Goal: Transaction & Acquisition: Subscribe to service/newsletter

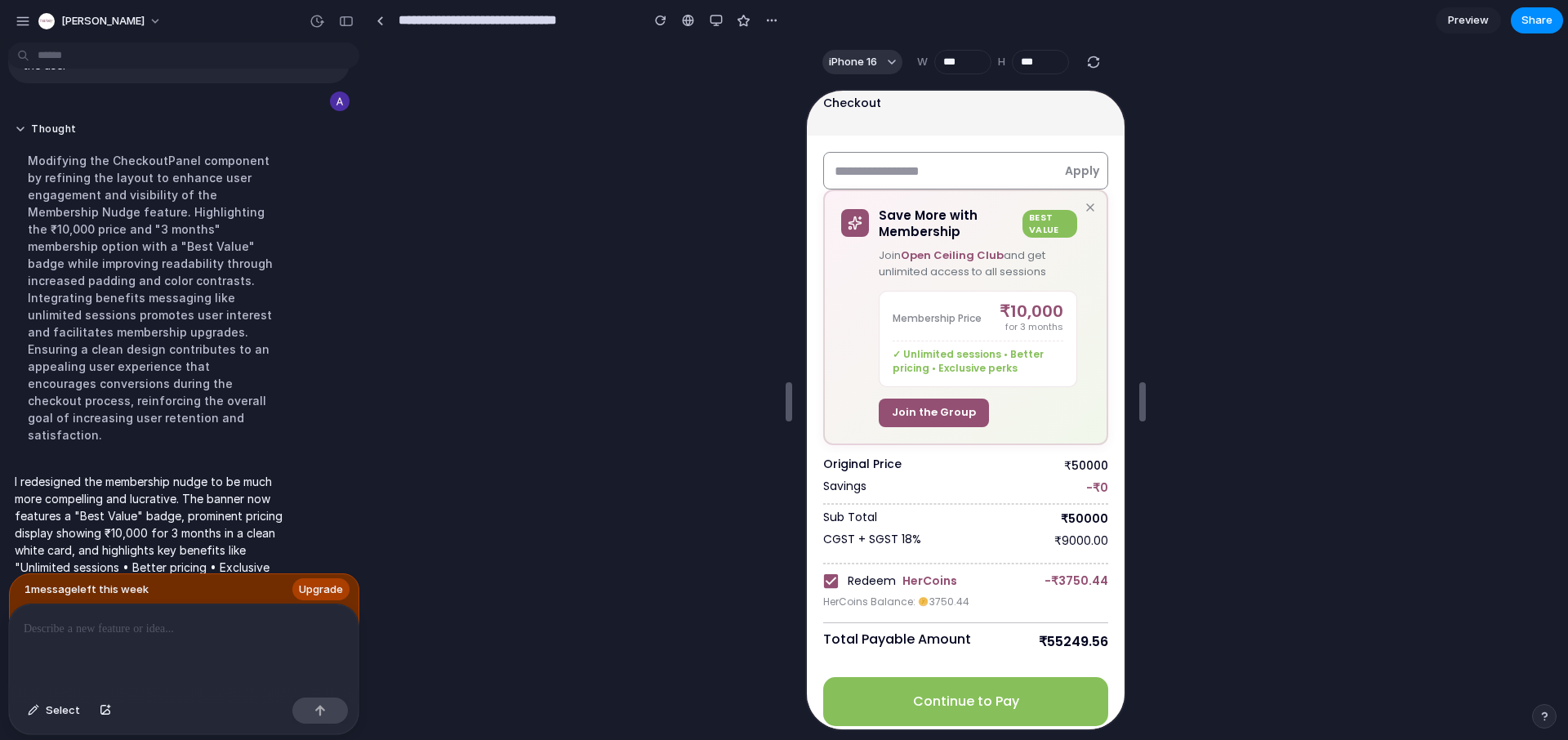
scroll to position [84, 0]
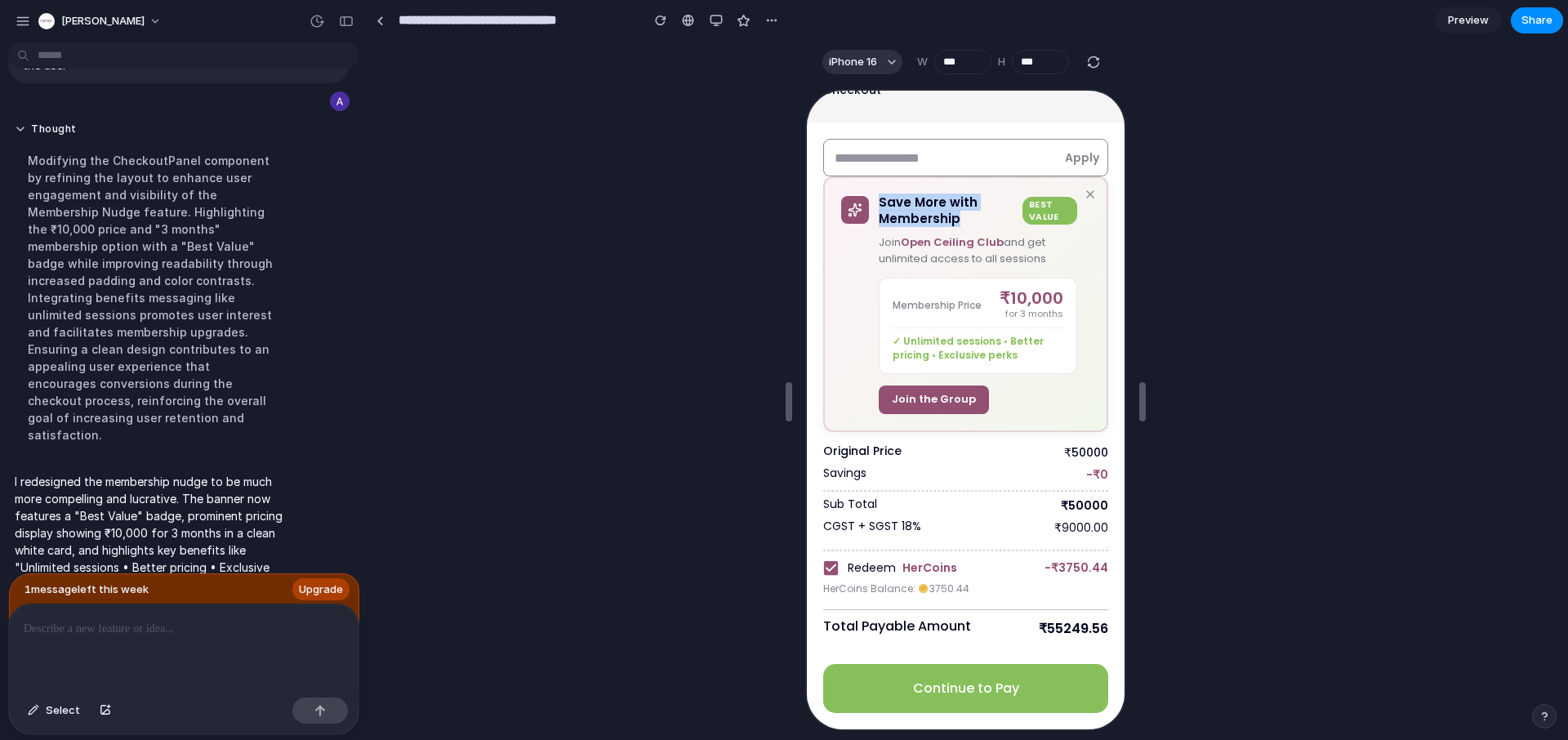
drag, startPoint x: 875, startPoint y: 198, endPoint x: 984, endPoint y: 219, distance: 111.0
click at [984, 219] on h6 "Save More with Membership" at bounding box center [944, 208] width 137 height 32
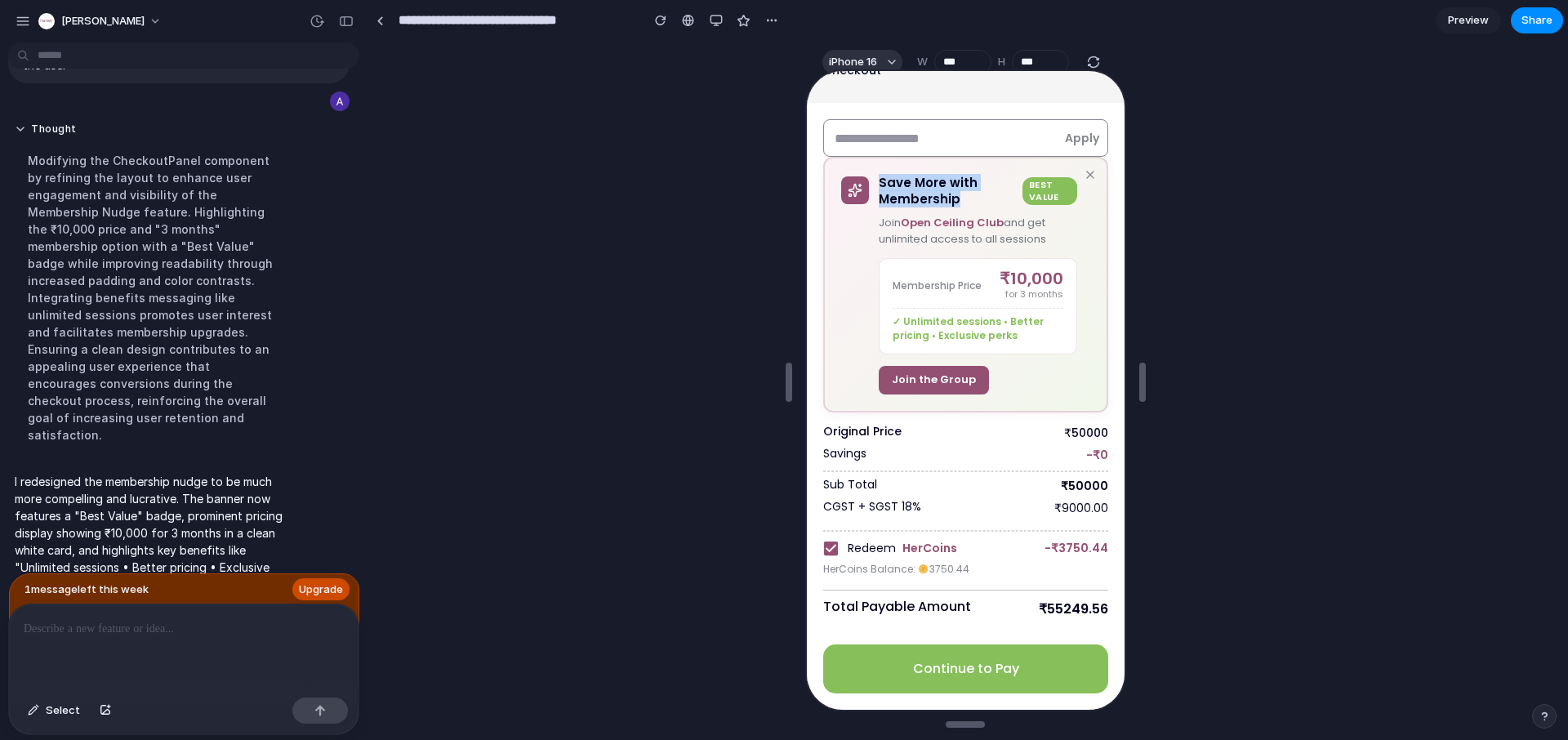
click at [315, 583] on span "Upgrade" at bounding box center [321, 589] width 44 height 16
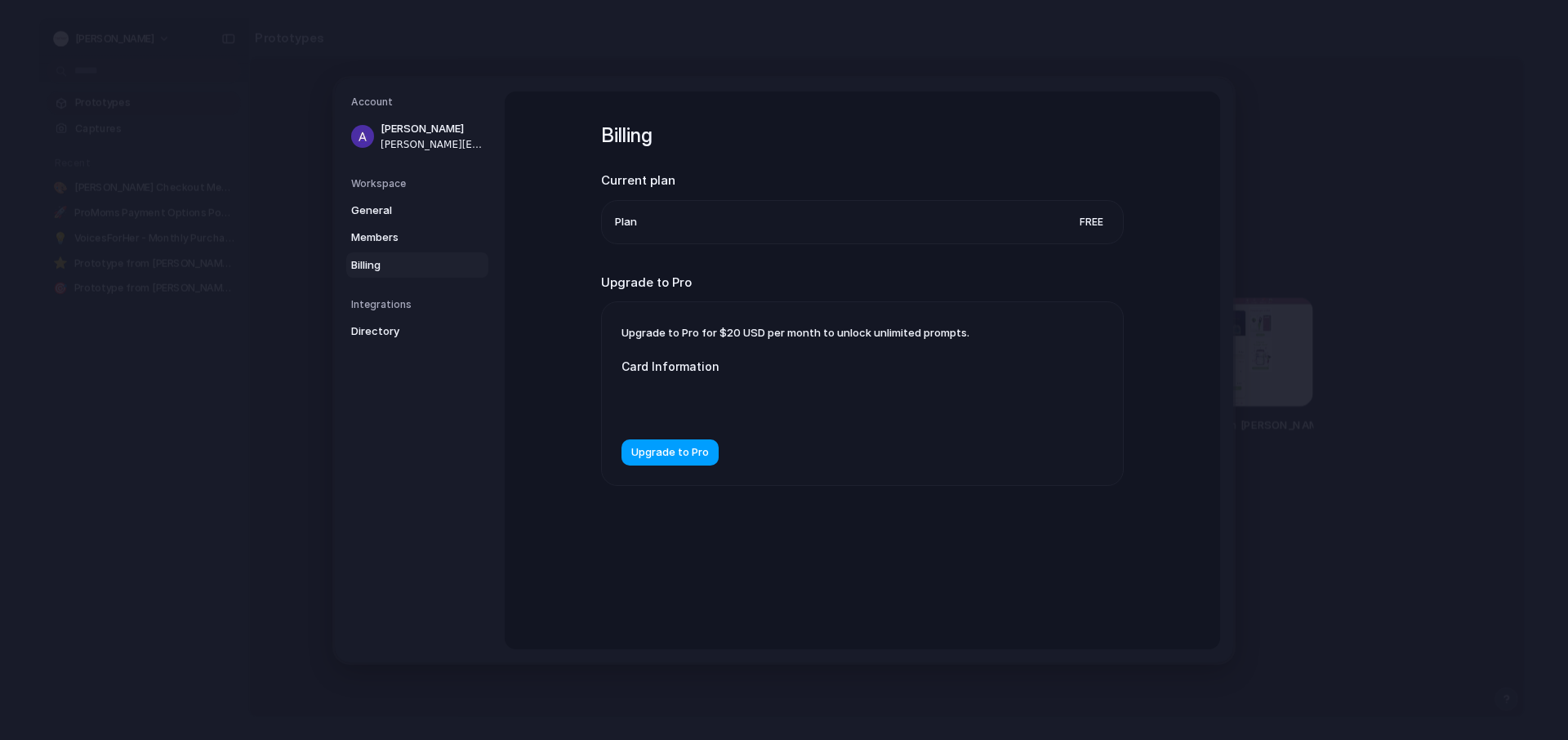
click at [687, 459] on span "Upgrade to Pro" at bounding box center [670, 452] width 78 height 16
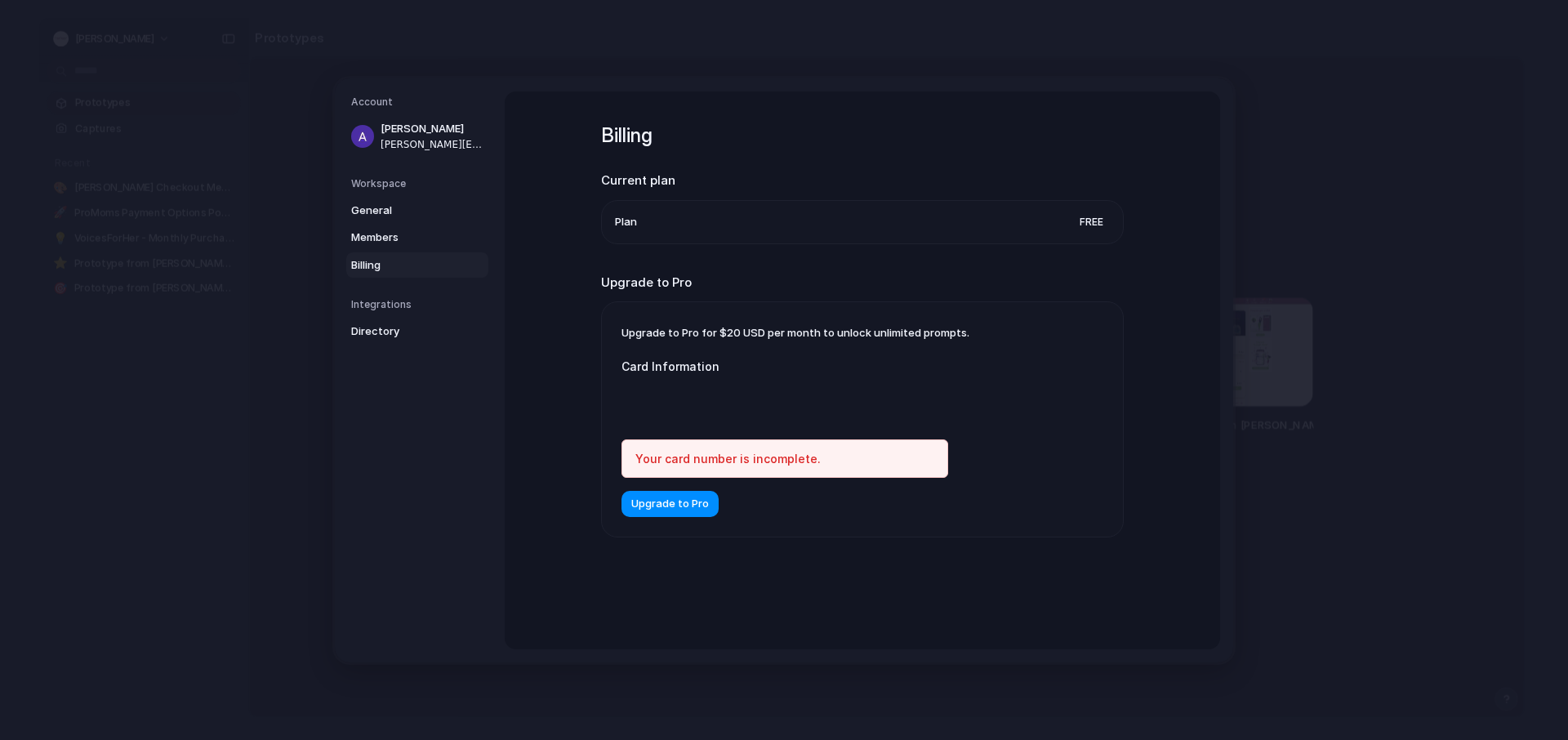
click at [677, 518] on div "Upgrade to Pro for $20 USD per month to unlock unlimited prompts. Card Informat…" at bounding box center [862, 419] width 521 height 234
click at [409, 232] on span "Members" at bounding box center [404, 237] width 104 height 16
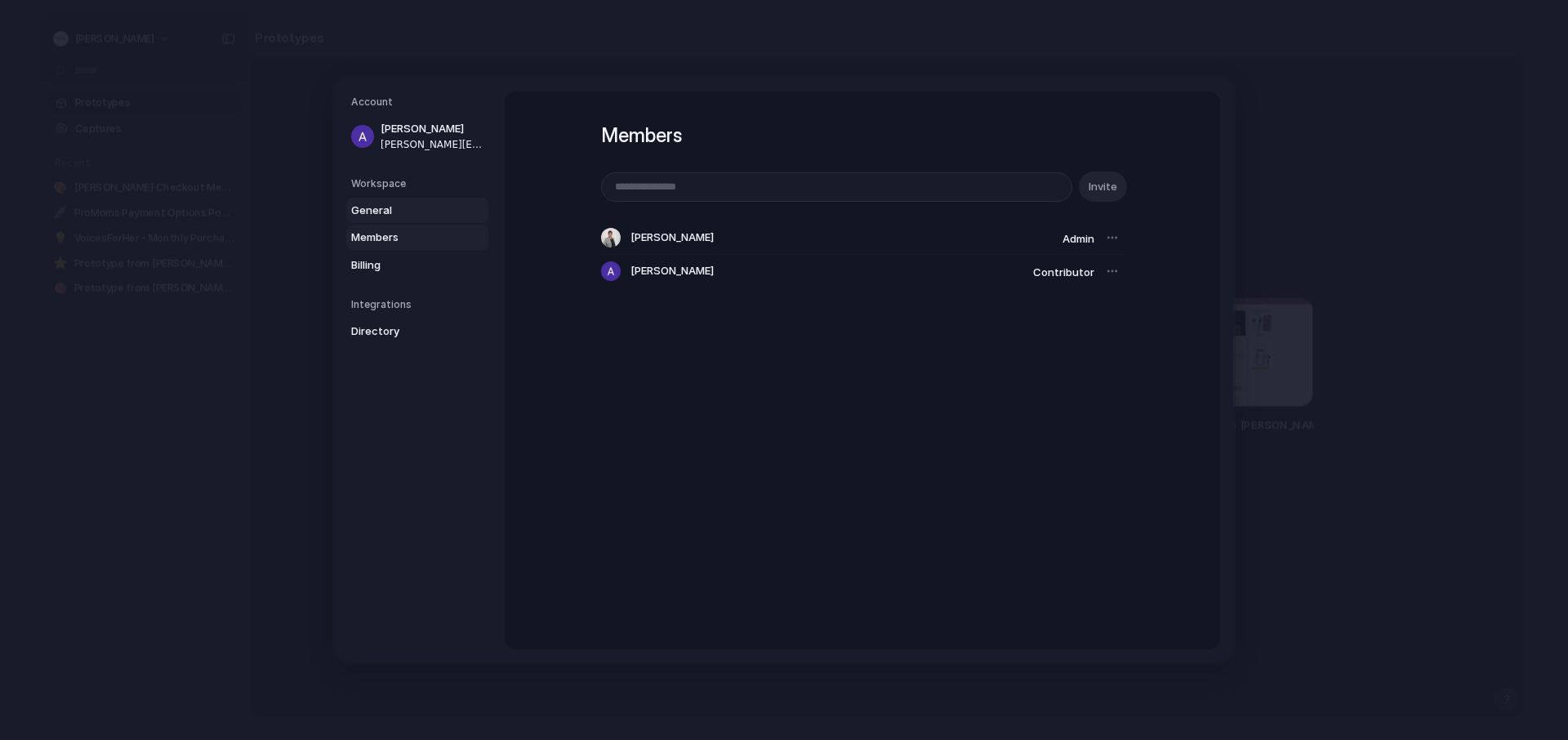
click at [397, 209] on span "General" at bounding box center [404, 210] width 104 height 16
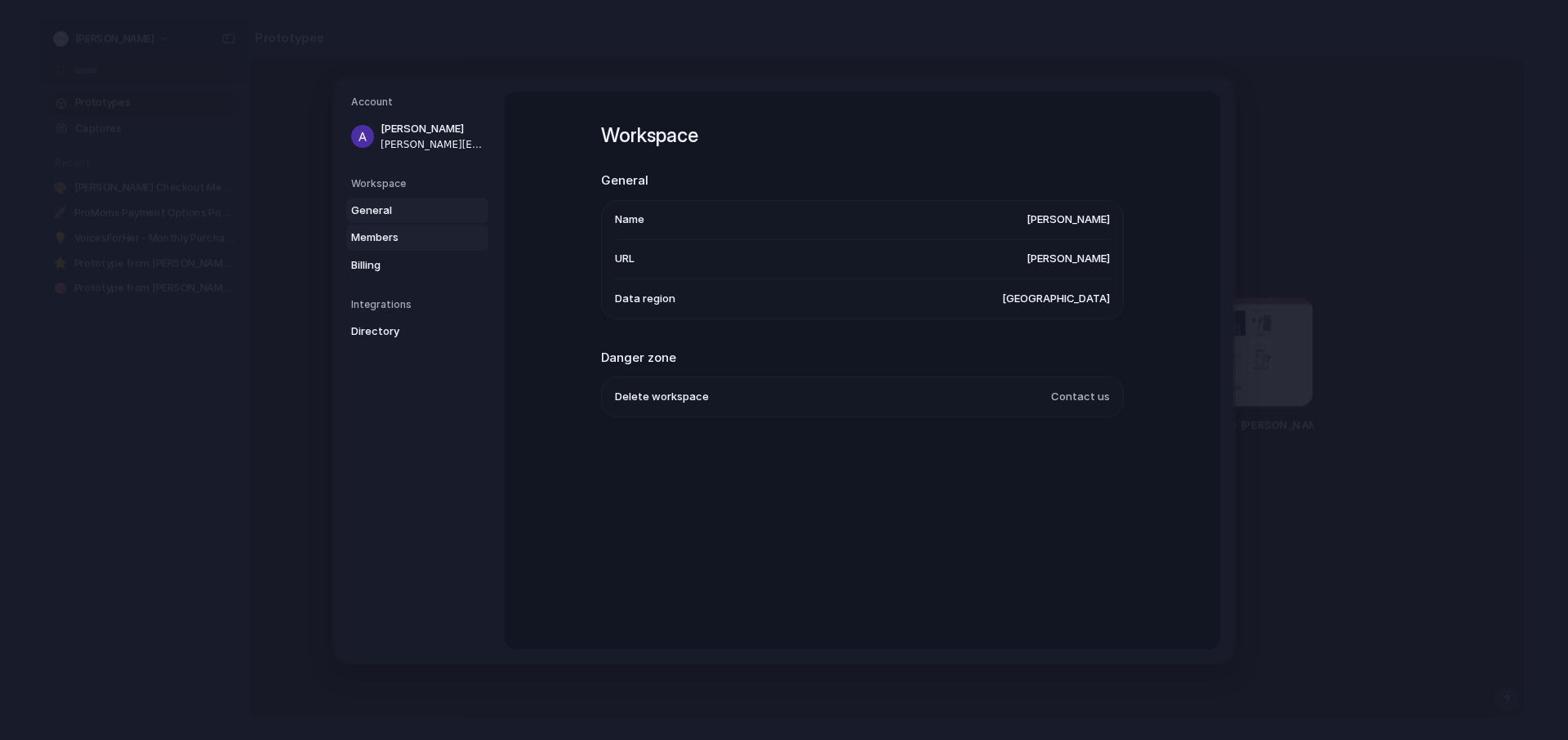
click at [406, 246] on link "Members" at bounding box center [417, 238] width 142 height 27
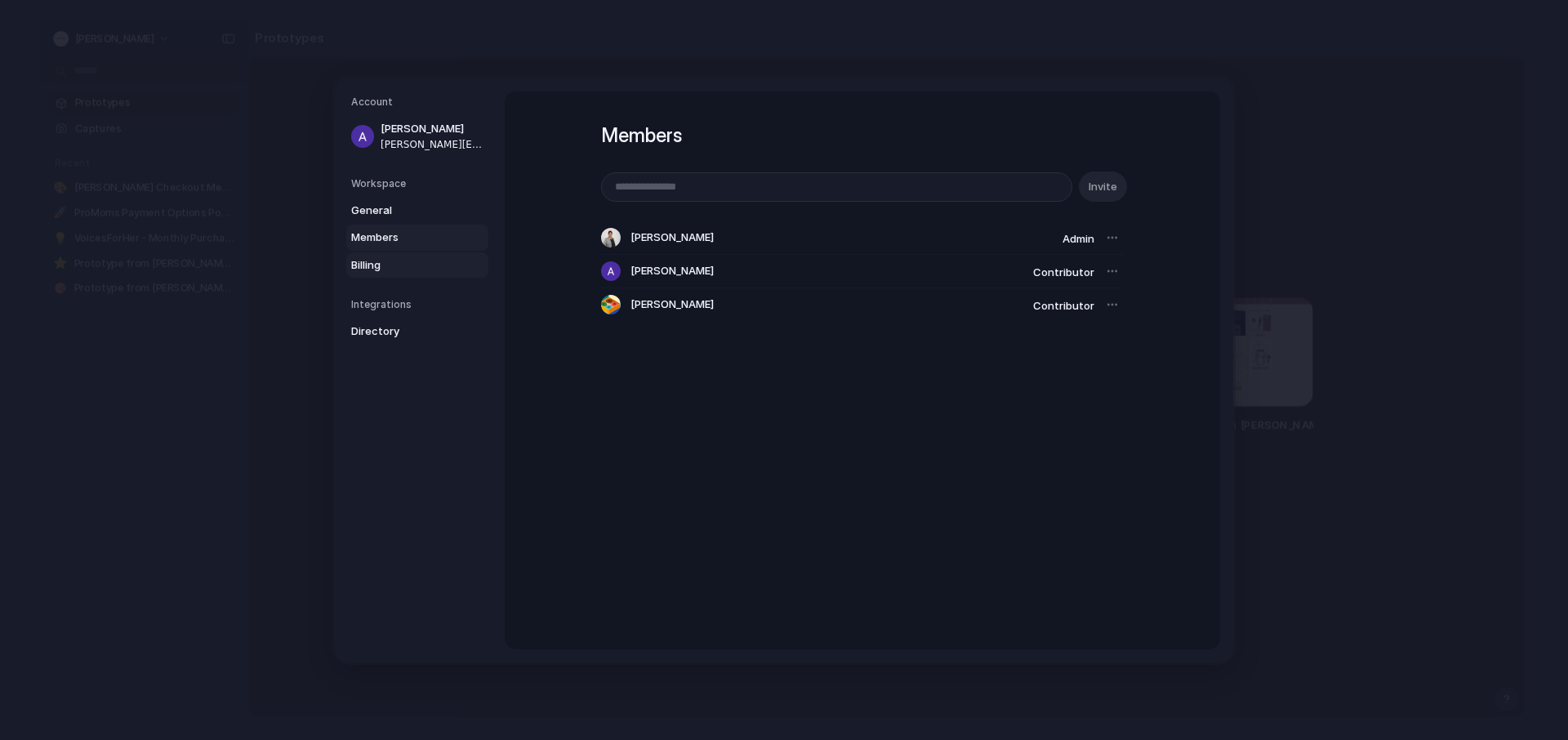
click at [378, 263] on span "Billing" at bounding box center [404, 264] width 104 height 16
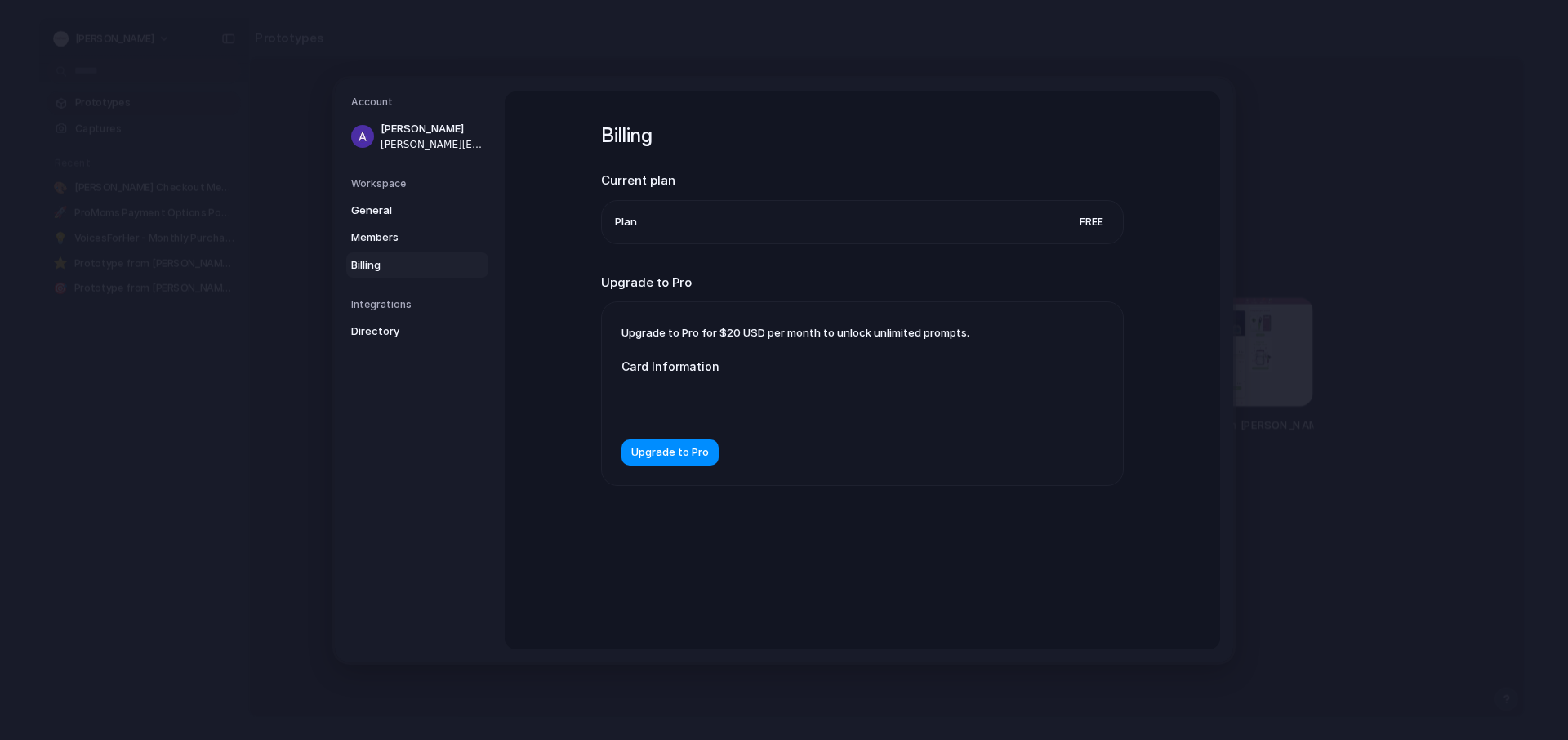
click at [656, 221] on li "Plan Free" at bounding box center [862, 222] width 495 height 43
click at [695, 319] on div "Upgrade to Pro for $20 USD per month to unlock unlimited prompts. Card Informat…" at bounding box center [862, 394] width 521 height 183
click at [708, 334] on span "Upgrade to Pro for $20 USD per month to unlock unlimited prompts." at bounding box center [796, 332] width 348 height 13
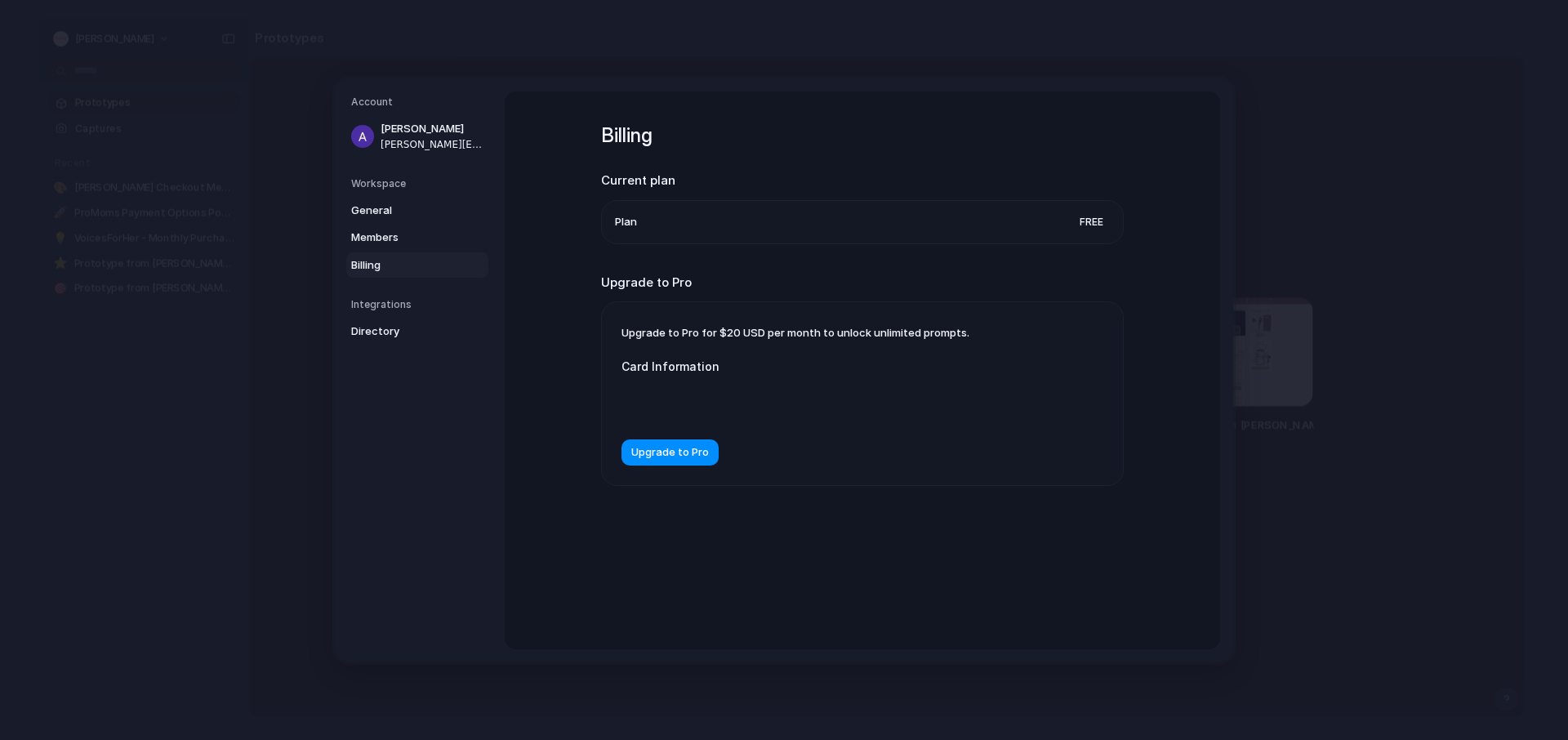
click at [722, 326] on span "Upgrade to Pro for $20 USD per month to unlock unlimited prompts." at bounding box center [796, 332] width 348 height 13
drag, startPoint x: 1006, startPoint y: 348, endPoint x: 731, endPoint y: 331, distance: 275.5
click at [731, 331] on div "Upgrade to Pro for $20 USD per month to unlock unlimited prompts. Card Informat…" at bounding box center [862, 394] width 521 height 183
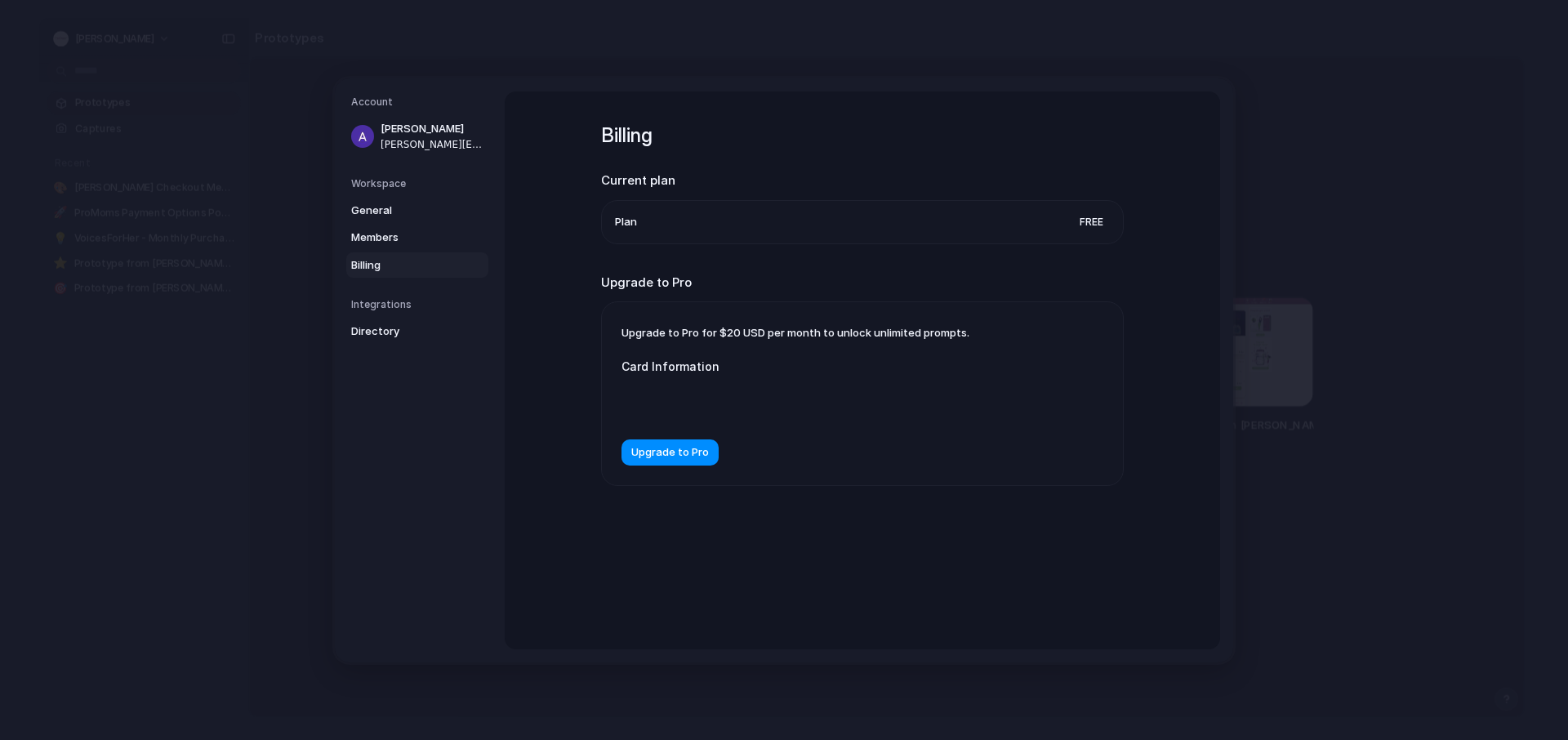
click at [701, 326] on span "Upgrade to Pro for $20 USD per month to unlock unlimited prompts." at bounding box center [796, 332] width 348 height 13
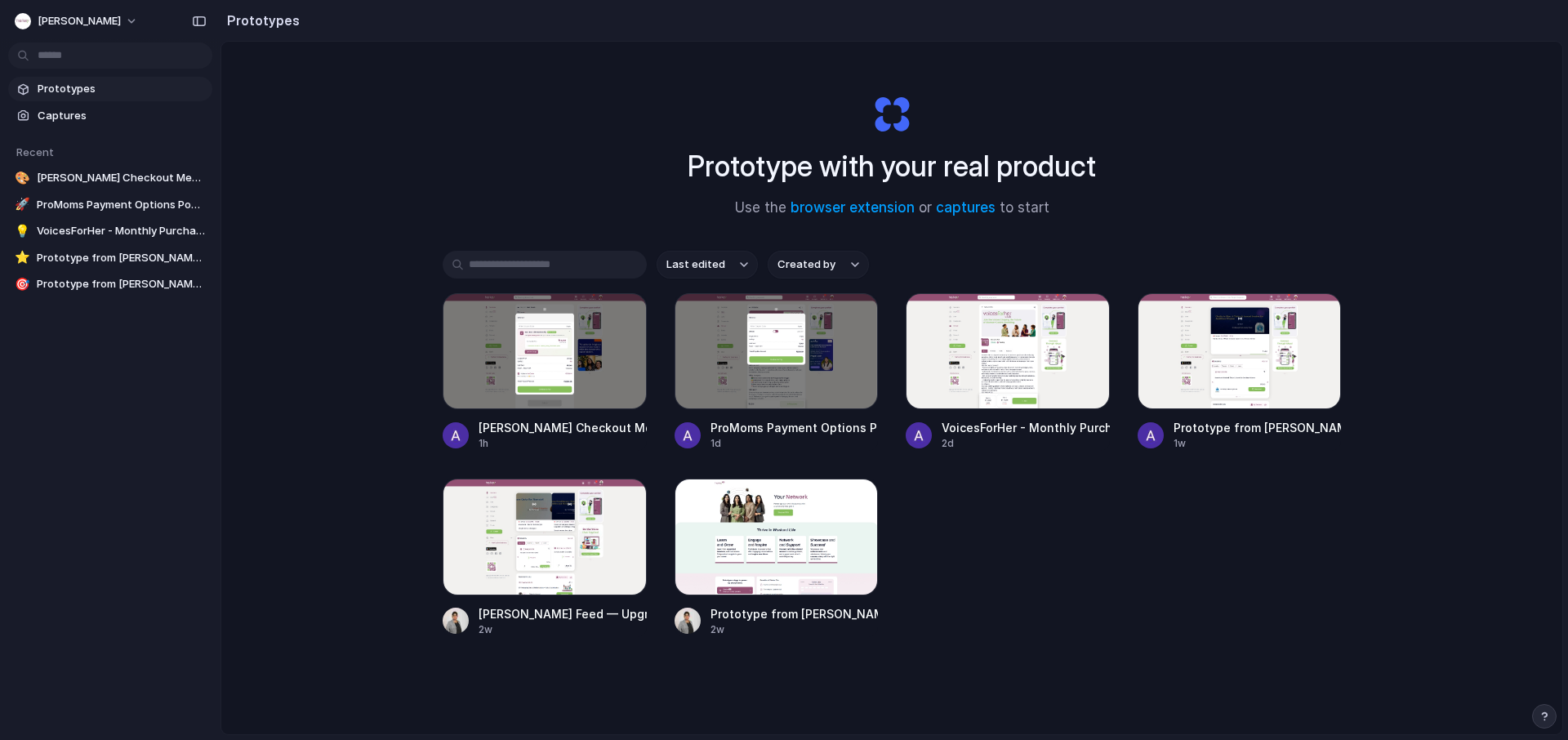
click at [62, 80] on link "Prototypes" at bounding box center [110, 89] width 204 height 25
click at [101, 179] on span "[PERSON_NAME] Checkout Membership Nudge" at bounding box center [121, 178] width 169 height 16
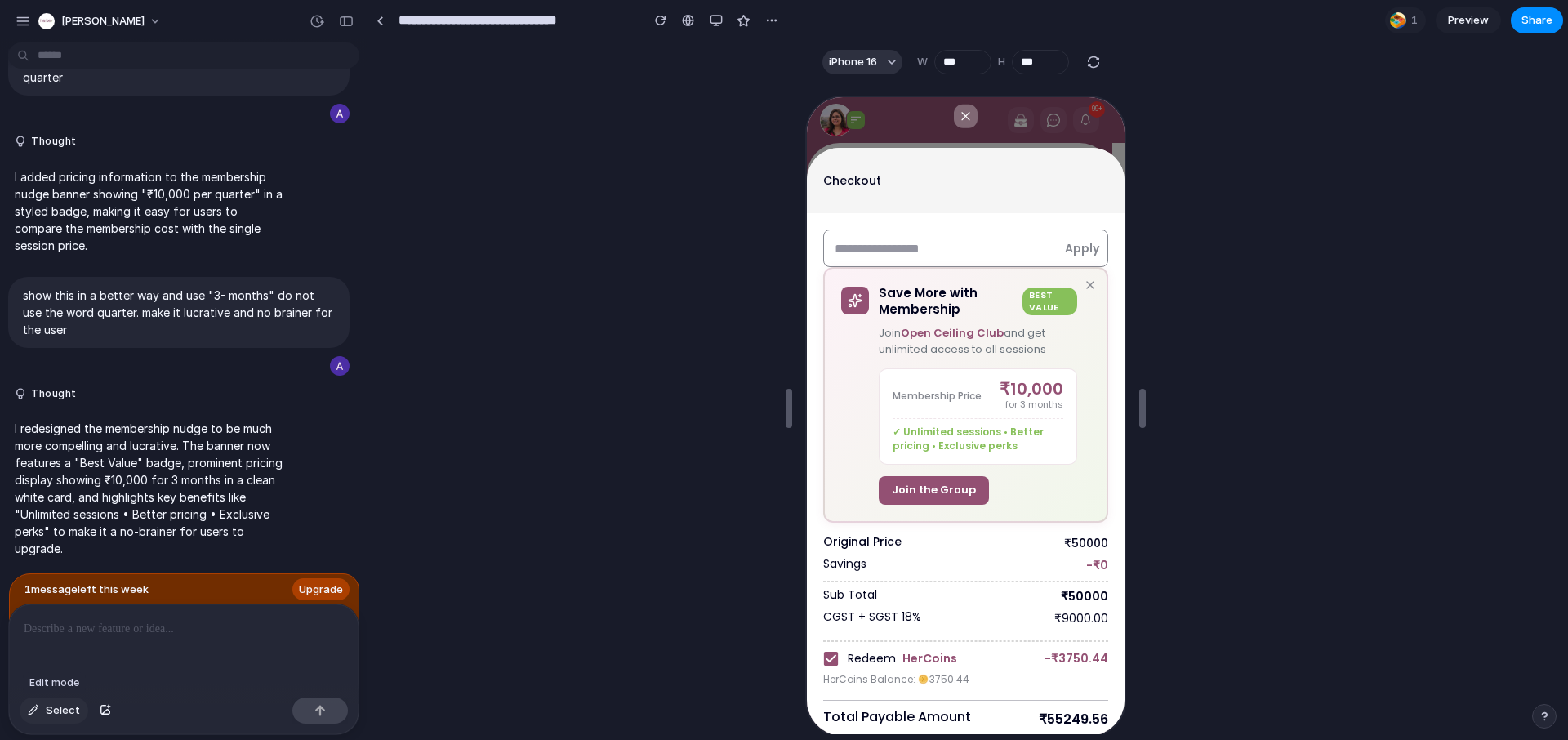
click at [41, 704] on button "Select" at bounding box center [54, 710] width 68 height 27
drag, startPoint x: 1120, startPoint y: 429, endPoint x: 1120, endPoint y: 511, distance: 82.0
click at [1120, 511] on div at bounding box center [962, 417] width 321 height 642
click at [51, 712] on span "Select" at bounding box center [62, 710] width 34 height 16
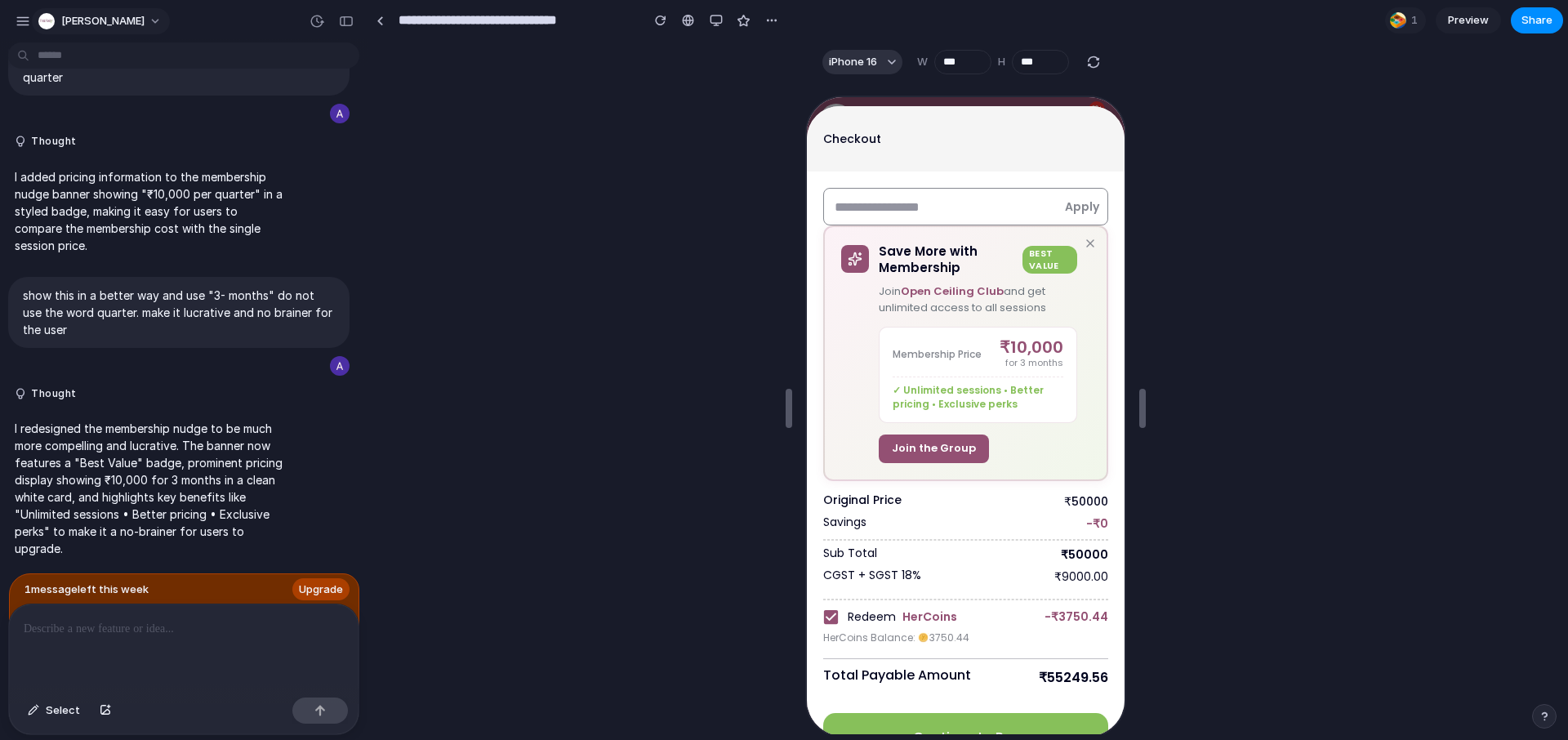
click at [62, 20] on span "[PERSON_NAME]" at bounding box center [103, 21] width 83 height 16
click at [599, 200] on div "Settings Invite members Change theme Sign out" at bounding box center [784, 370] width 1568 height 740
click at [725, 24] on button "button" at bounding box center [716, 21] width 25 height 25
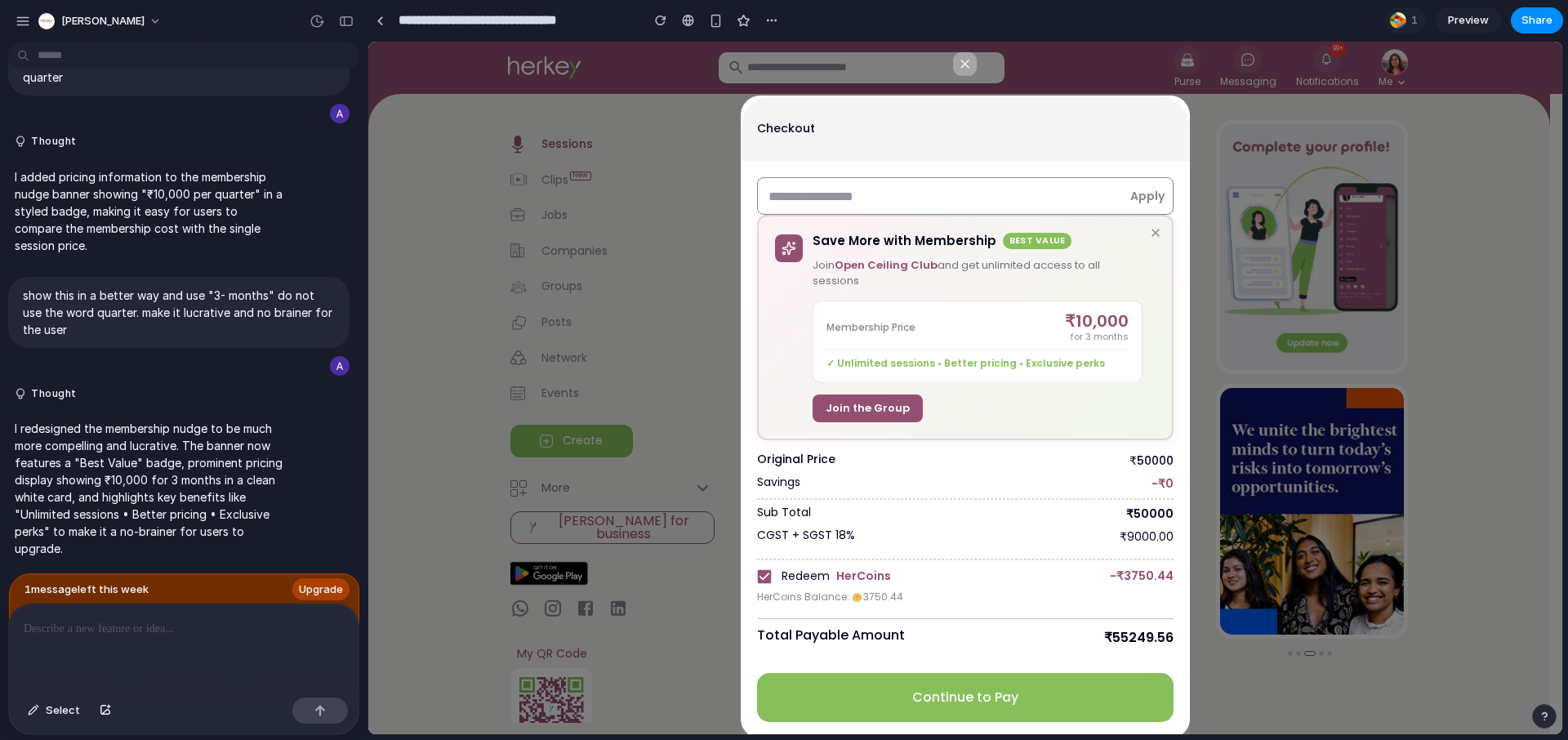
scroll to position [99, 0]
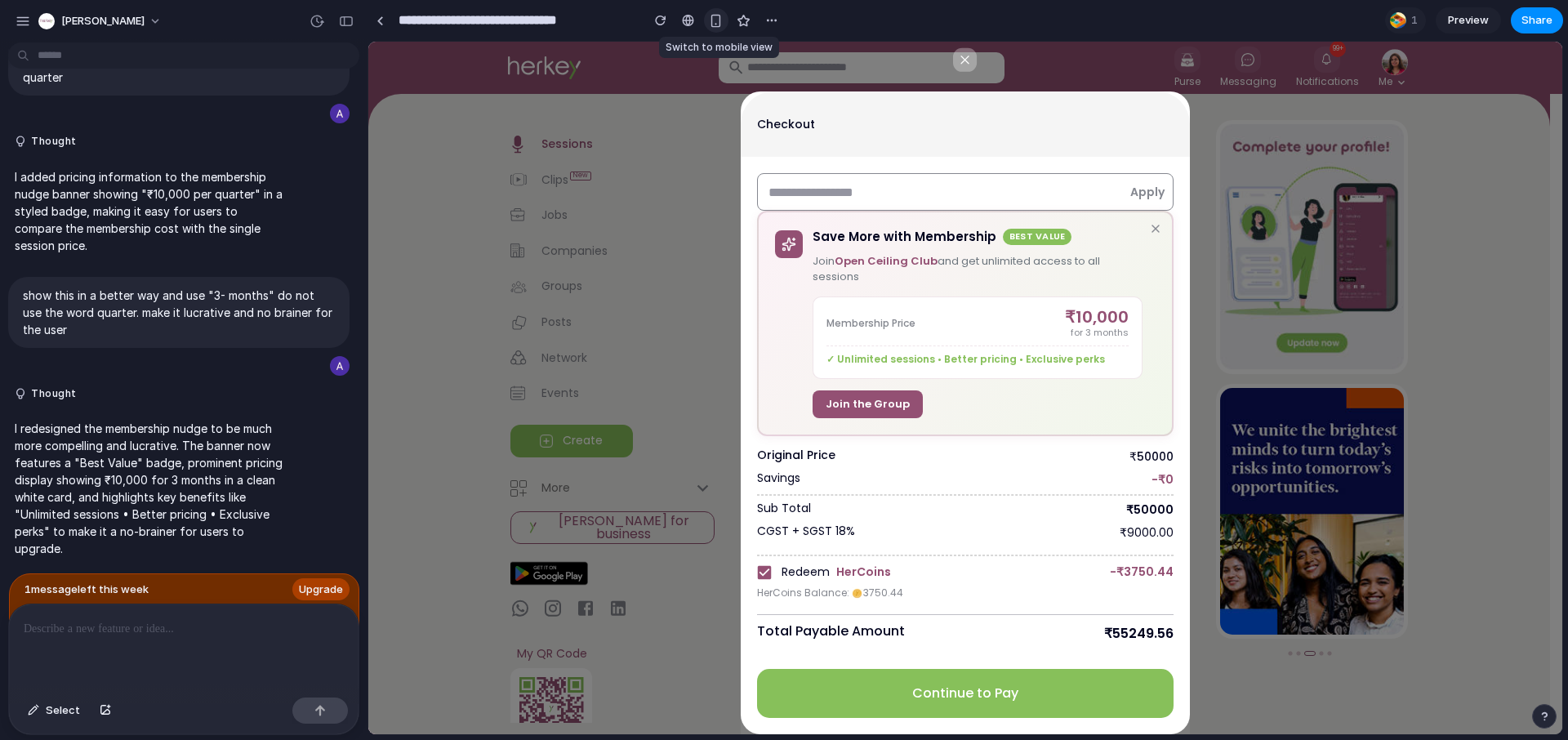
click at [710, 21] on div "button" at bounding box center [716, 21] width 14 height 14
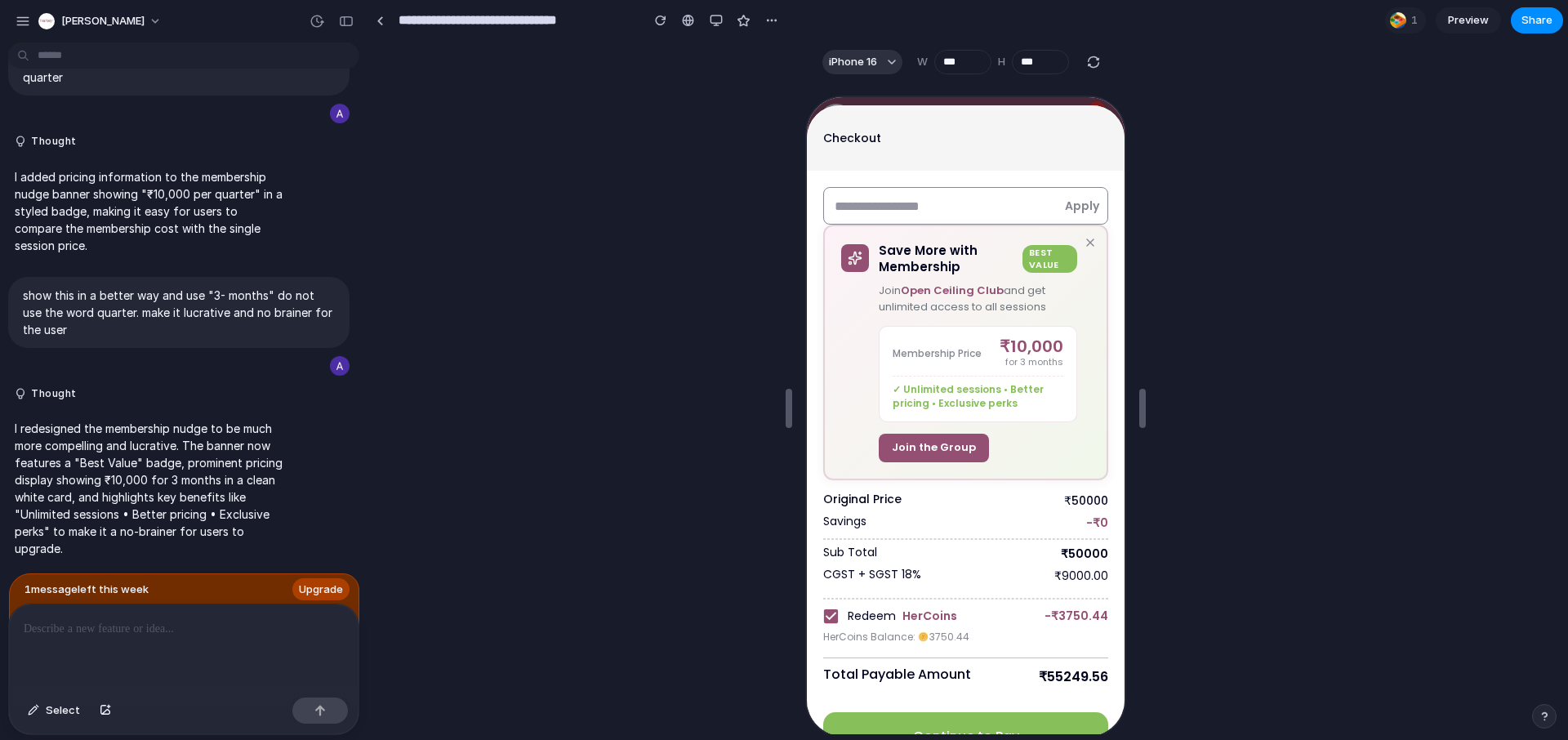
scroll to position [84, 0]
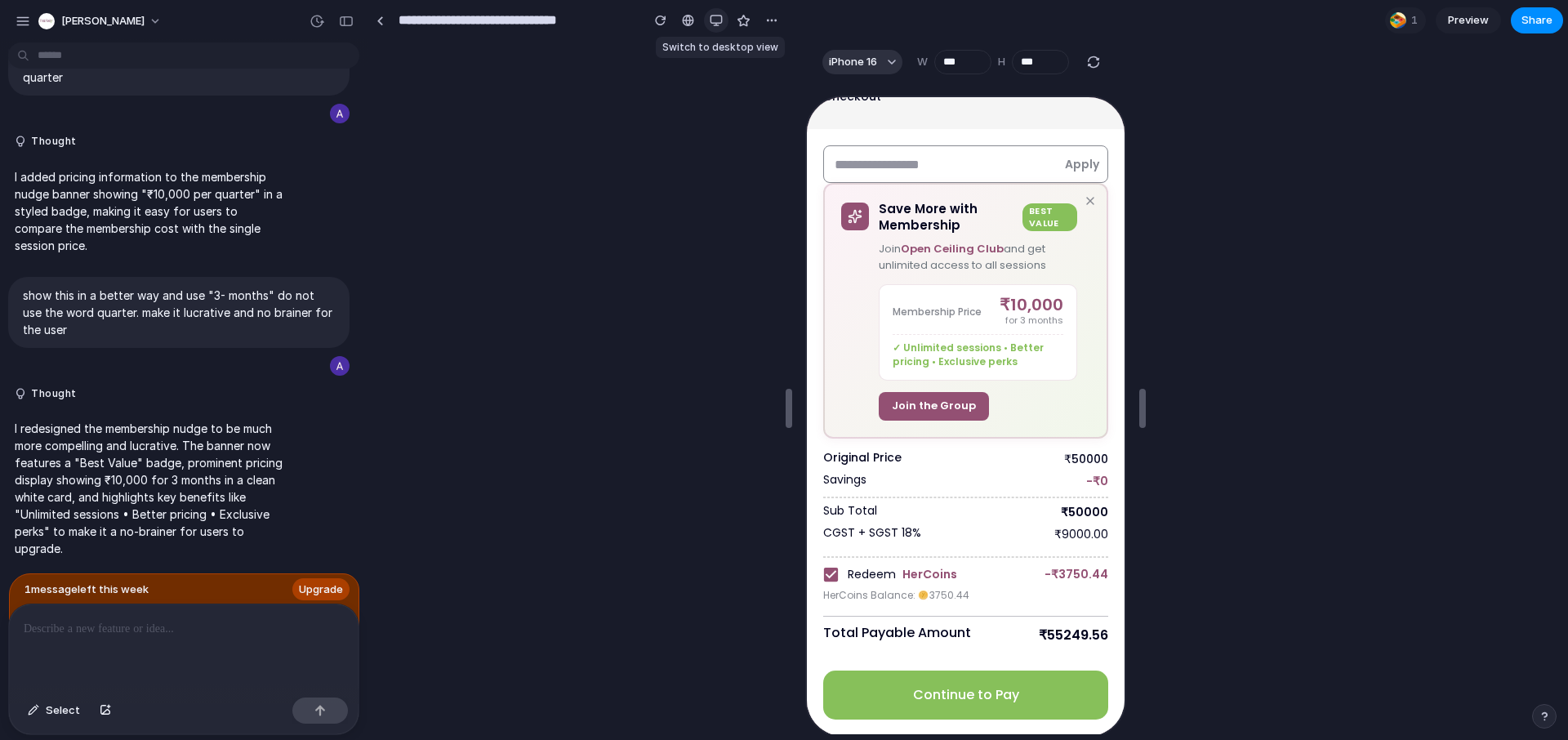
click at [718, 19] on div "button" at bounding box center [716, 20] width 13 height 13
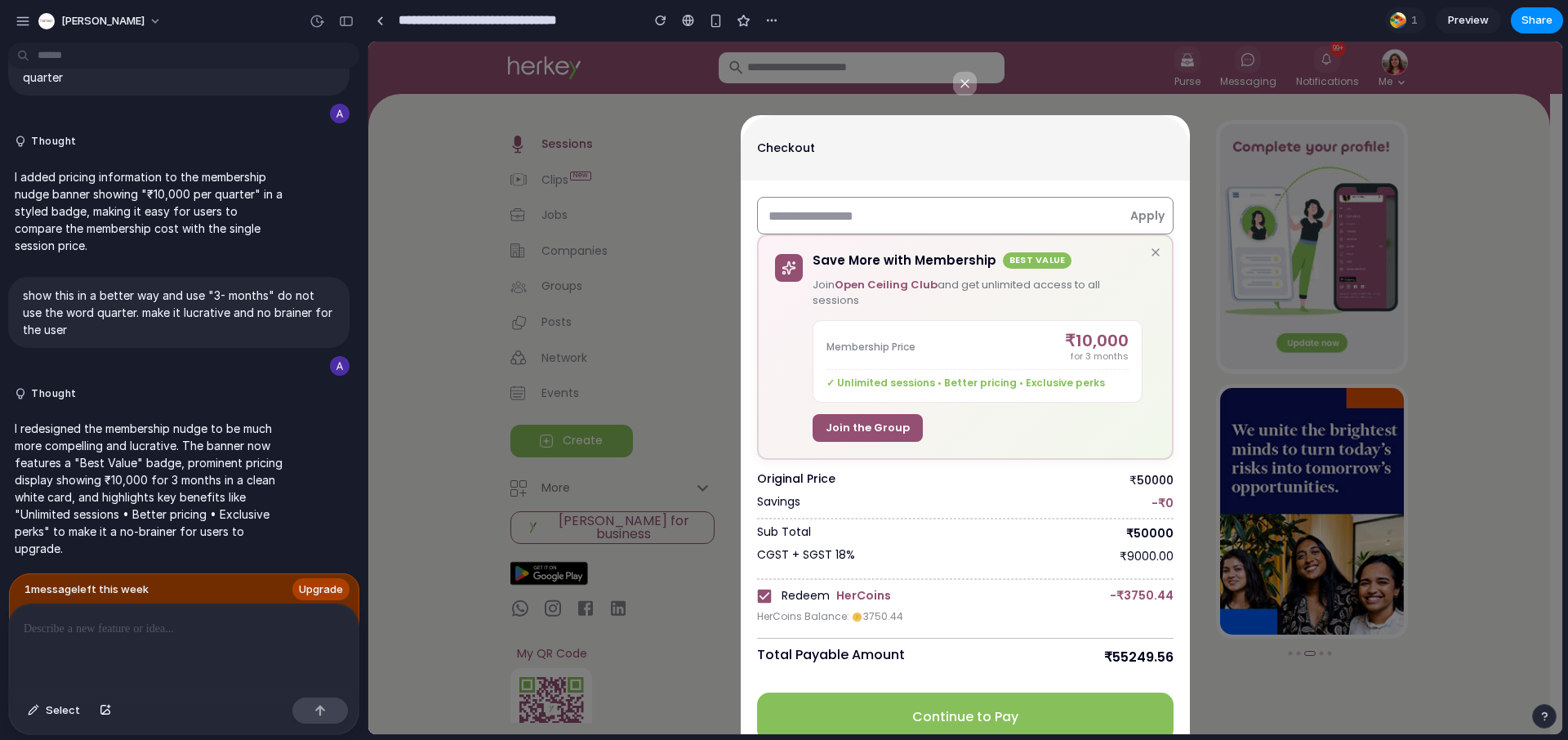
scroll to position [99, 0]
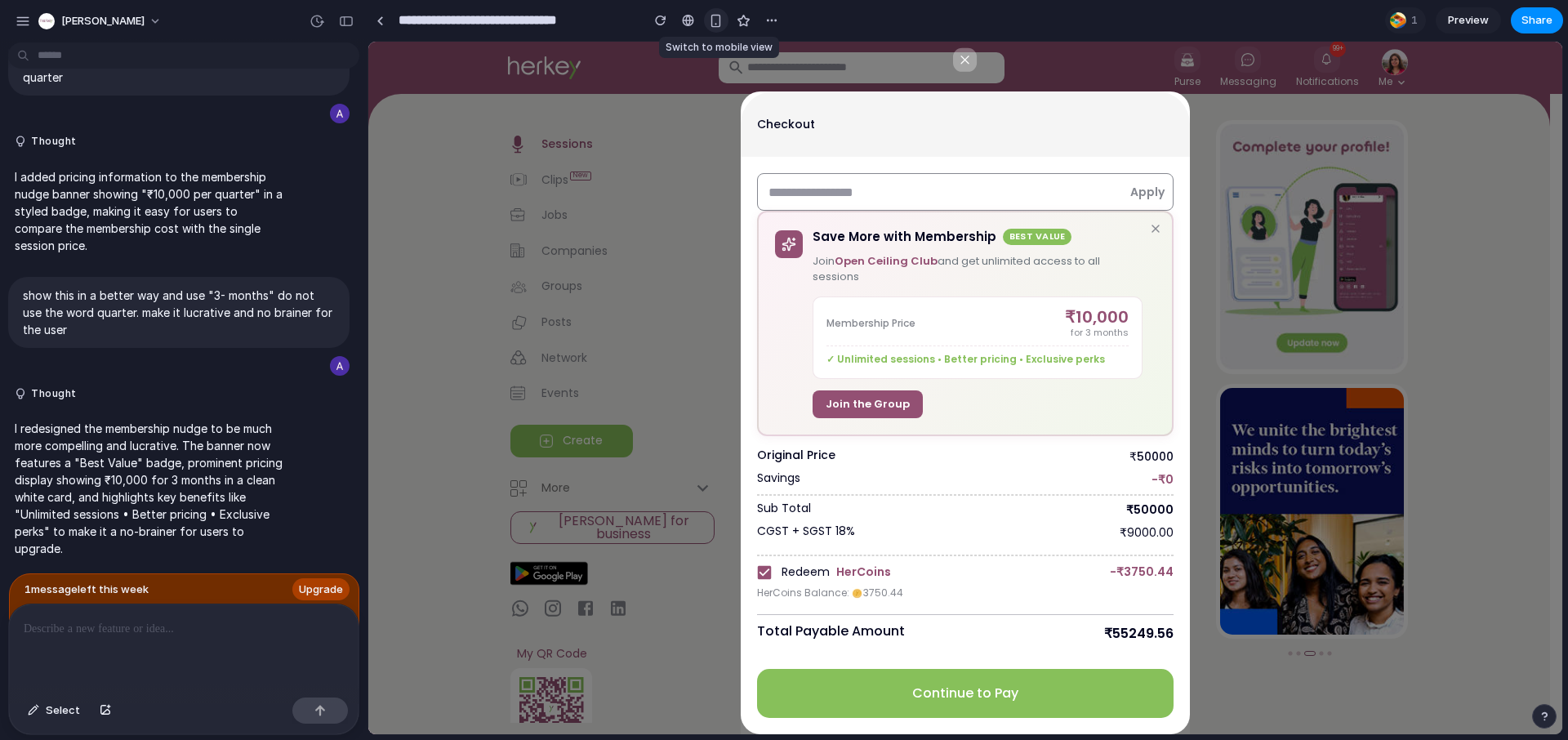
click at [712, 24] on div "button" at bounding box center [716, 21] width 14 height 14
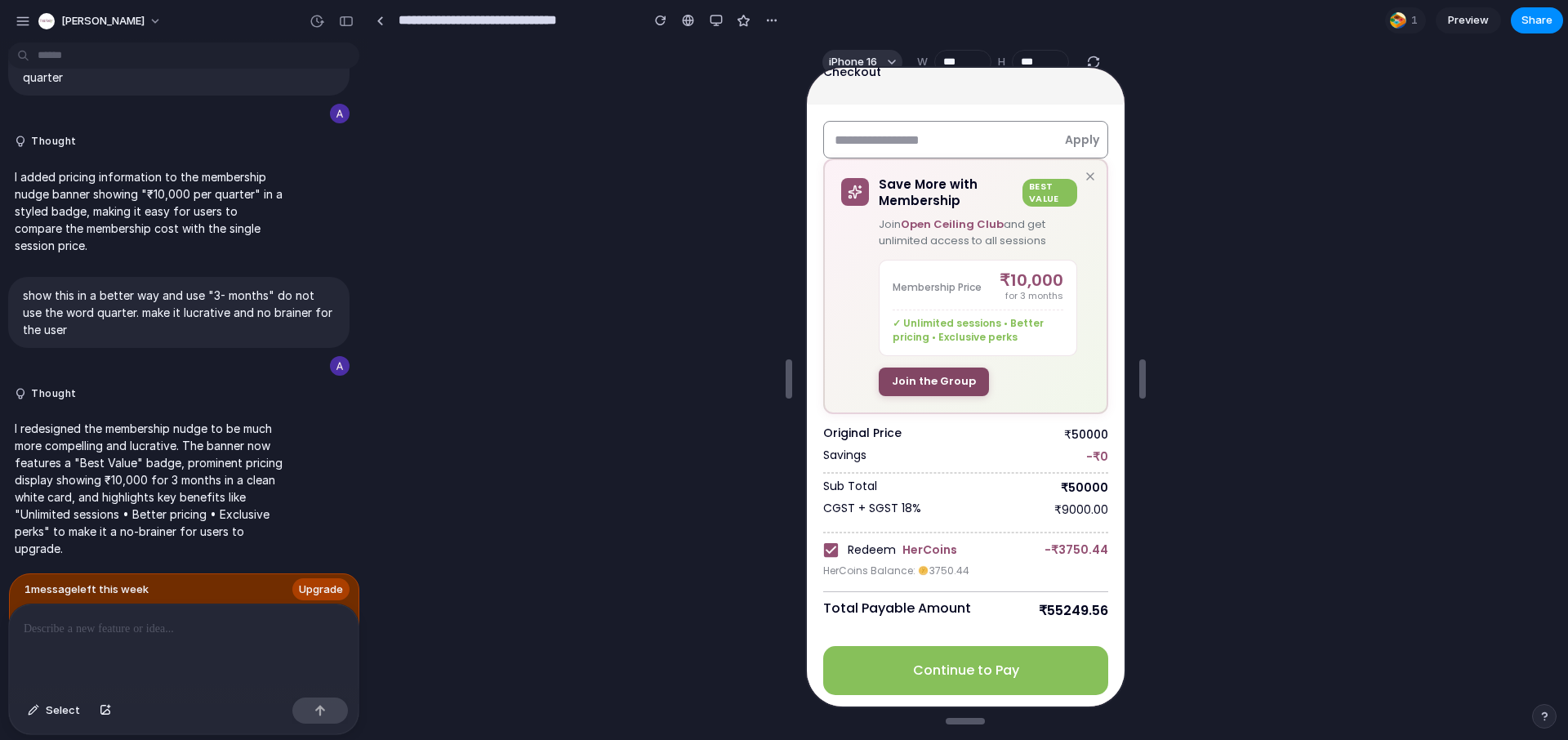
scroll to position [84, 0]
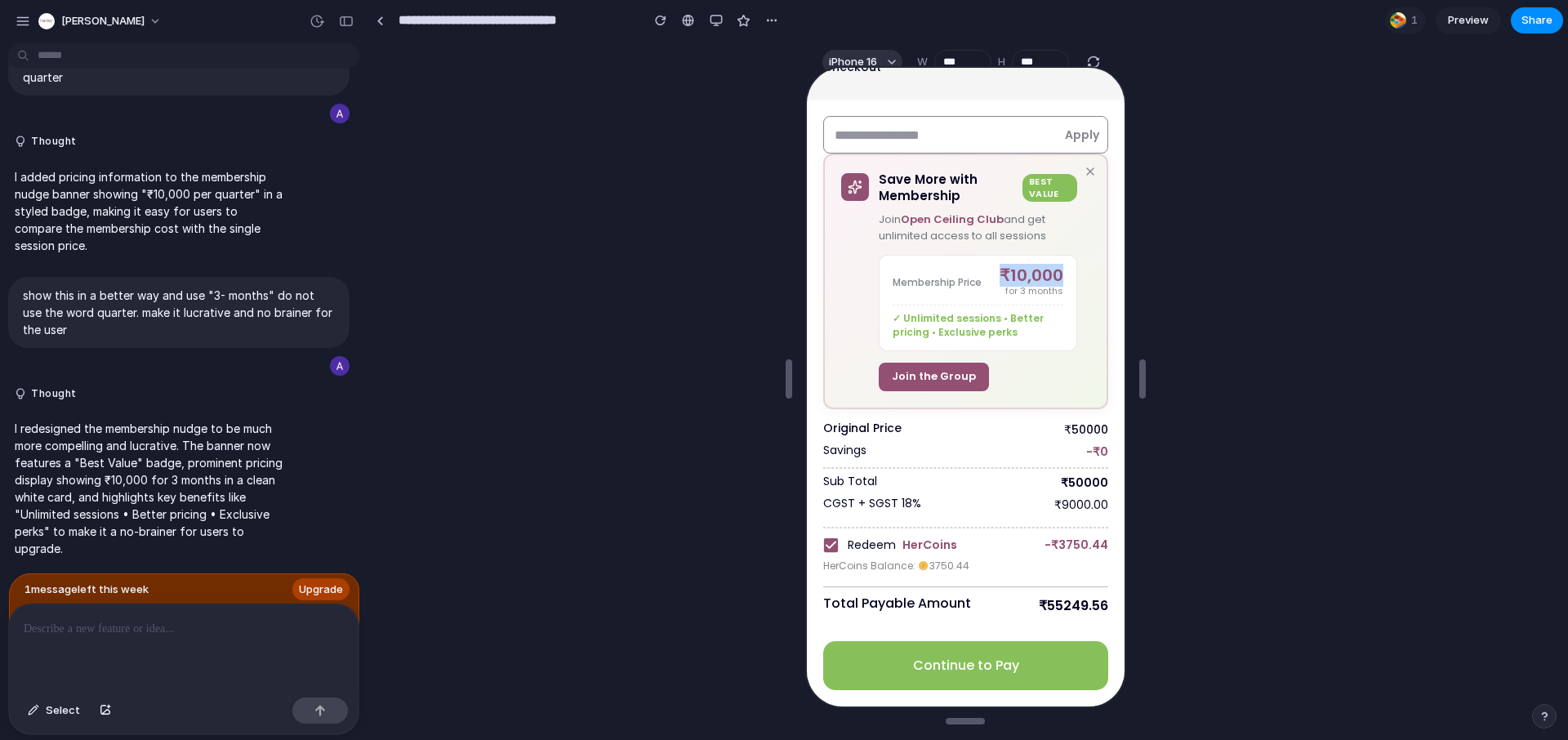
drag, startPoint x: 988, startPoint y: 272, endPoint x: 1053, endPoint y: 275, distance: 65.1
click at [1053, 275] on div "Membership Price ₹10,000 for 3 months ✓ Unlimited sessions • Better pricing • E…" at bounding box center [975, 301] width 198 height 97
click at [1022, 303] on div "✓ Unlimited sessions • Better pricing • Exclusive perks" at bounding box center [976, 320] width 171 height 35
drag, startPoint x: 1034, startPoint y: 605, endPoint x: 1104, endPoint y: 607, distance: 70.0
click at [1104, 607] on div "Apply ​ Save More with Membership Best Value Join Open Ceiling Club and get unl…" at bounding box center [962, 401] width 317 height 607
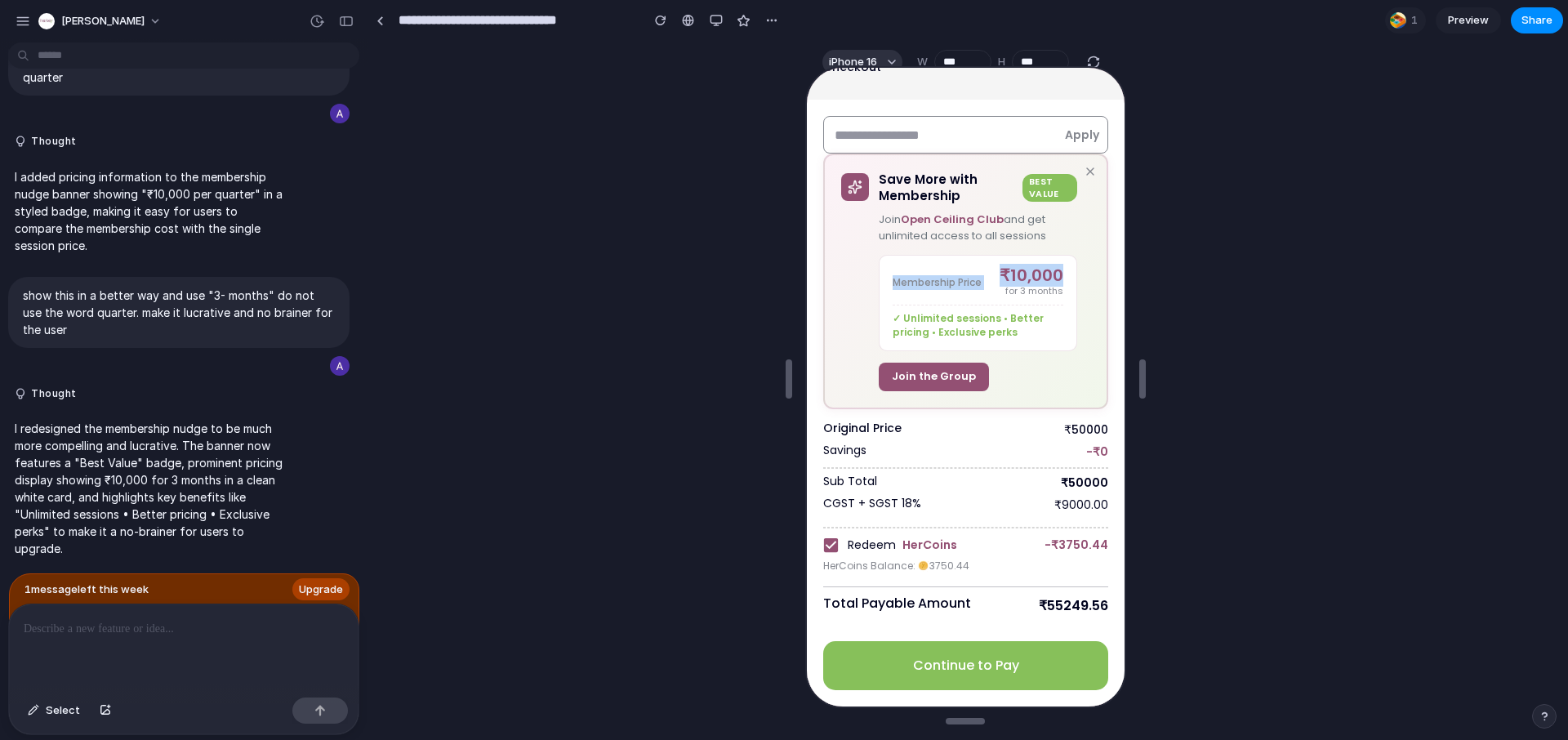
drag, startPoint x: 984, startPoint y: 263, endPoint x: 1097, endPoint y: 279, distance: 114.1
click at [1096, 278] on div "Apply ​ Save More with Membership Best Value Join Open Ceiling Club and get unl…" at bounding box center [962, 401] width 317 height 607
click at [1047, 359] on div "Save More with Membership Best Value Join Open Ceiling Club and get unlimited a…" at bounding box center [981, 280] width 211 height 219
drag, startPoint x: 995, startPoint y: 275, endPoint x: 1087, endPoint y: 276, distance: 92.0
click at [1087, 276] on div "Save More with Membership Best Value Join Open Ceiling Club and get unlimited a…" at bounding box center [963, 280] width 285 height 255
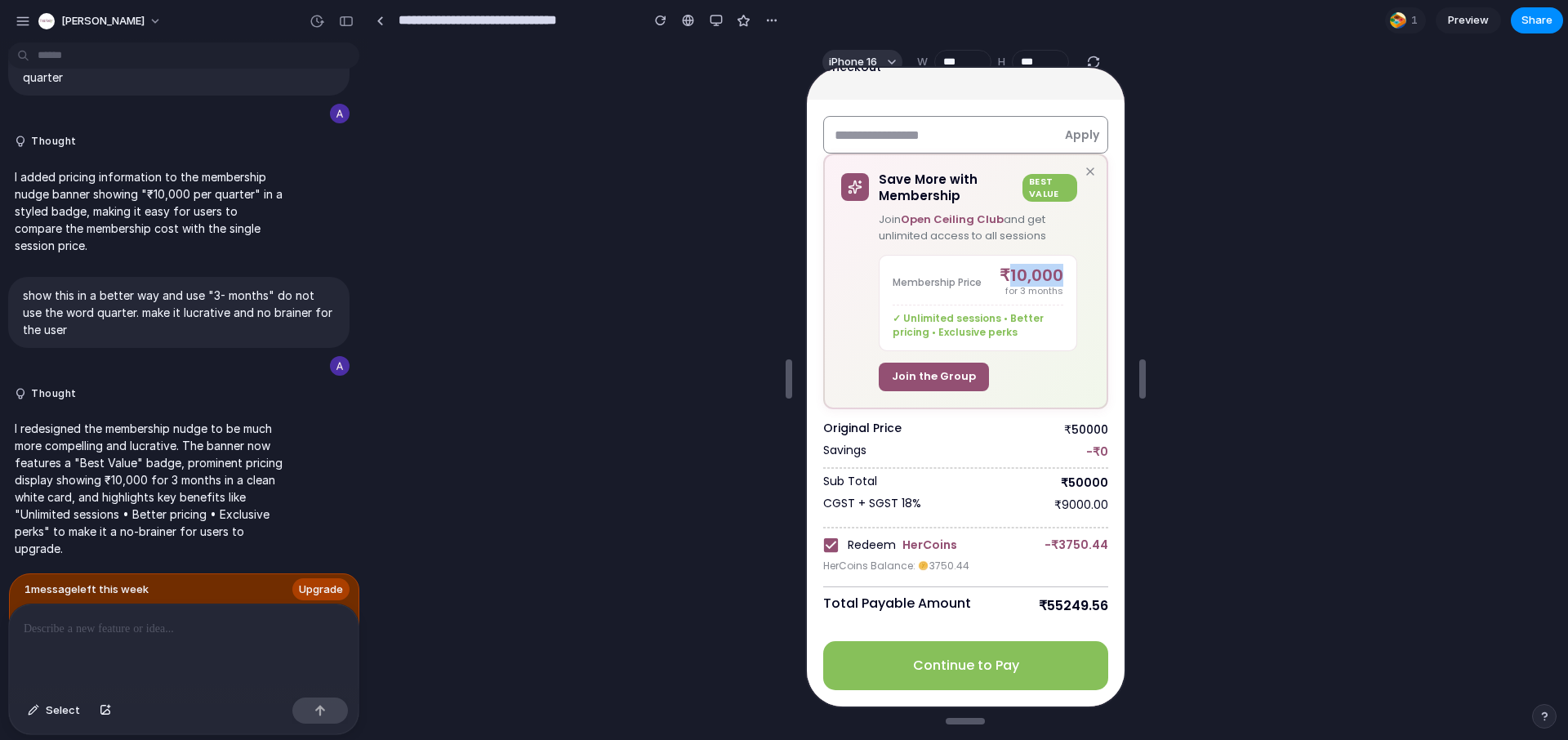
click at [1017, 280] on div "₹10,000" at bounding box center [1029, 273] width 63 height 16
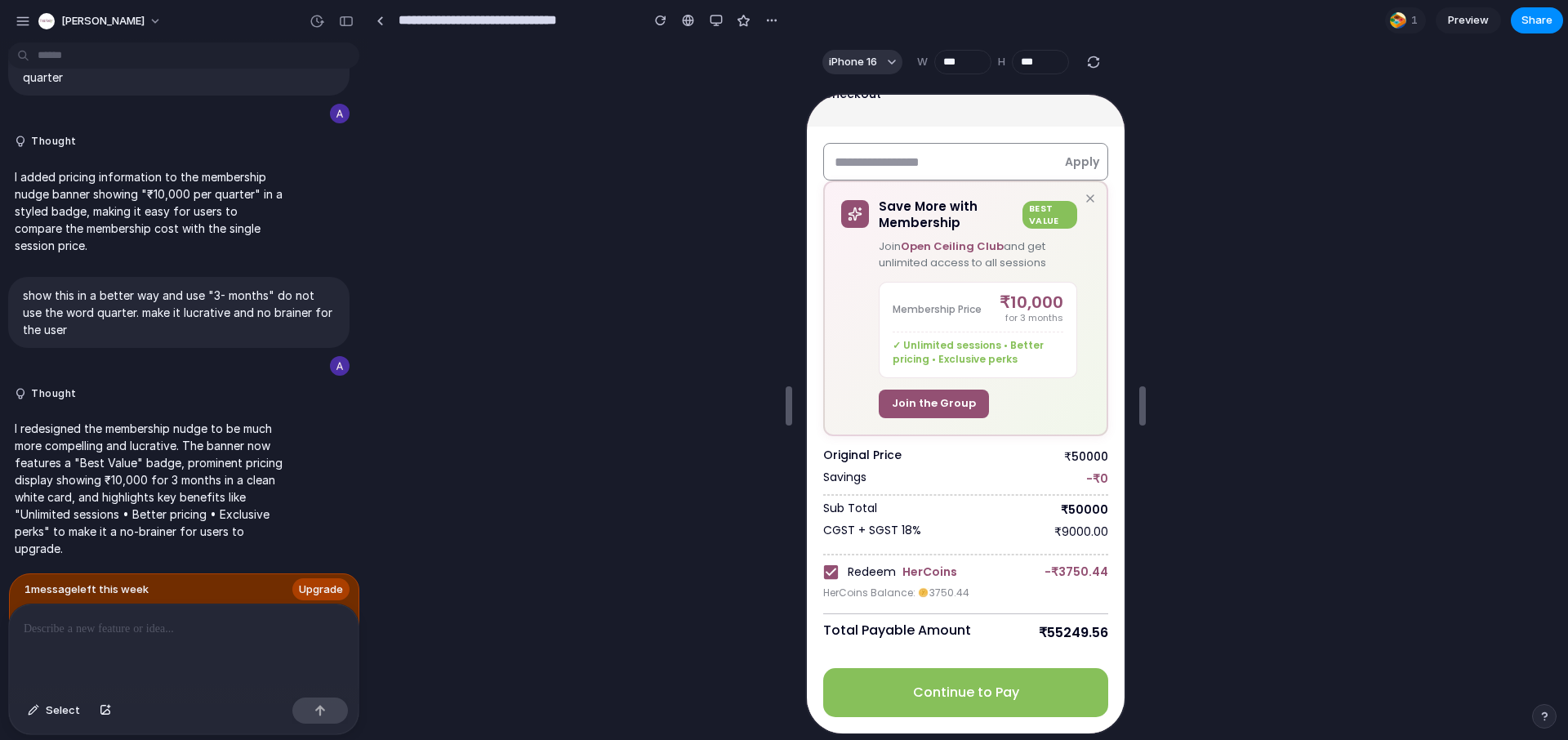
scroll to position [3, 0]
drag, startPoint x: 1003, startPoint y: 317, endPoint x: 988, endPoint y: 315, distance: 15.1
click at [997, 315] on div "for 3 months" at bounding box center [1029, 316] width 63 height 12
